Goal: Information Seeking & Learning: Learn about a topic

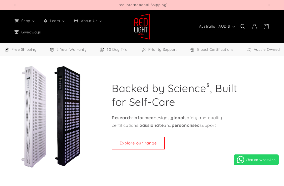
select select "**"
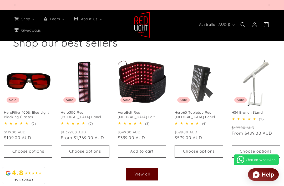
scroll to position [0, 1043]
click at [146, 170] on link "View all" at bounding box center [142, 174] width 32 height 12
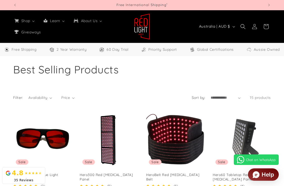
select select "**"
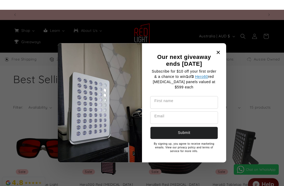
scroll to position [0, 261]
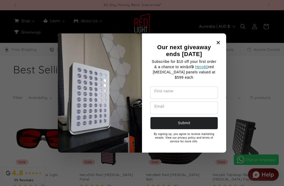
click at [215, 46] on div "Our next giveaway ends November 2025" at bounding box center [218, 42] width 7 height 7
click at [217, 44] on icon "Close modal" at bounding box center [218, 42] width 3 height 3
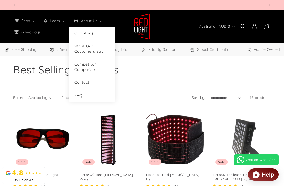
scroll to position [0, 0]
click at [151, 76] on h1 "Collection: Best Selling Products" at bounding box center [142, 70] width 258 height 14
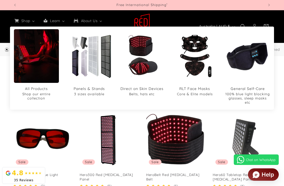
click at [222, 173] on link "Hero60 Tabletop Red [MEDICAL_DATA] Panel" at bounding box center [242, 177] width 58 height 9
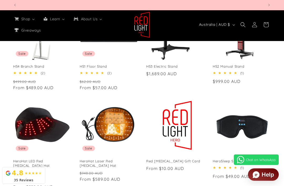
scroll to position [0, 1043]
click at [47, 159] on link "HeroHat LED Red [MEDICAL_DATA] Hat" at bounding box center [42, 163] width 58 height 9
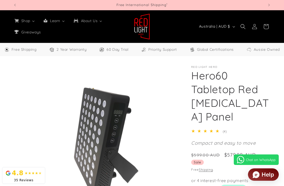
select select "**"
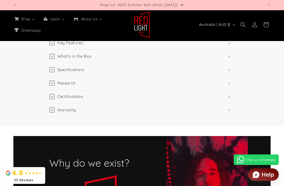
scroll to position [724, 0]
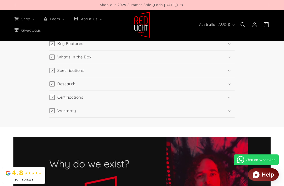
click at [230, 72] on icon at bounding box center [229, 71] width 3 height 2
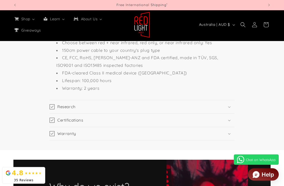
scroll to position [872, 0]
click at [55, 114] on summary "Research" at bounding box center [141, 107] width 185 height 13
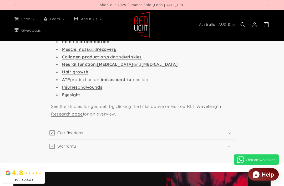
scroll to position [971, 0]
click at [50, 140] on summary "Certifications" at bounding box center [141, 132] width 185 height 13
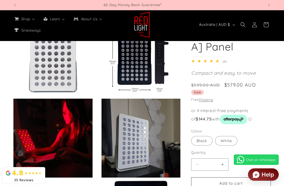
scroll to position [195, 0]
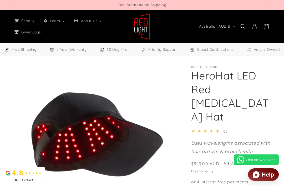
select select "**"
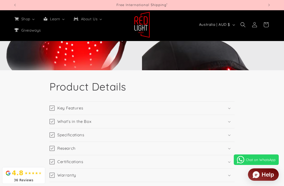
click at [229, 102] on summary "Key Features" at bounding box center [141, 108] width 185 height 13
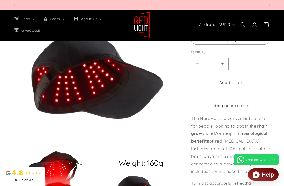
scroll to position [0, 782]
